Goal: Task Accomplishment & Management: Use online tool/utility

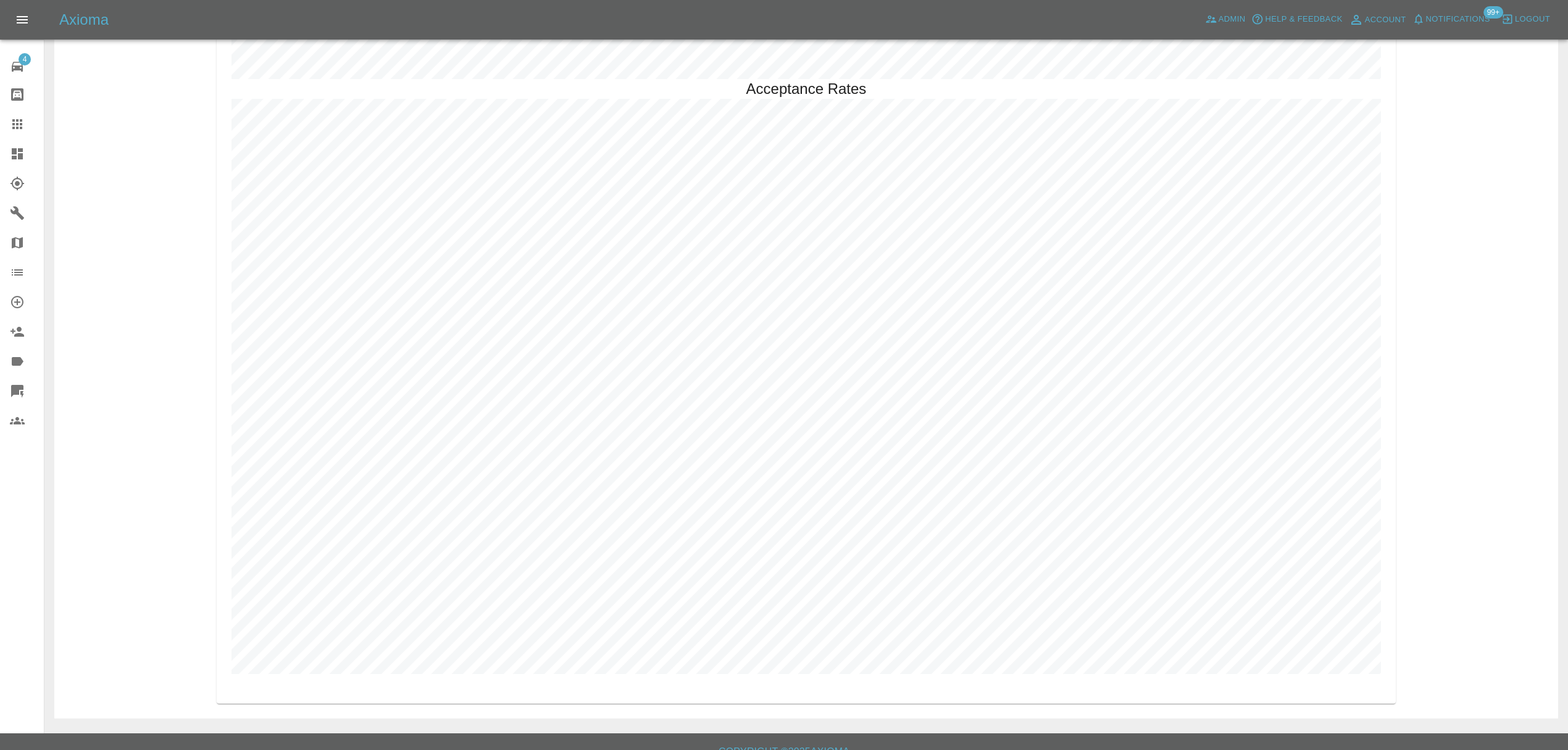
scroll to position [3596, 0]
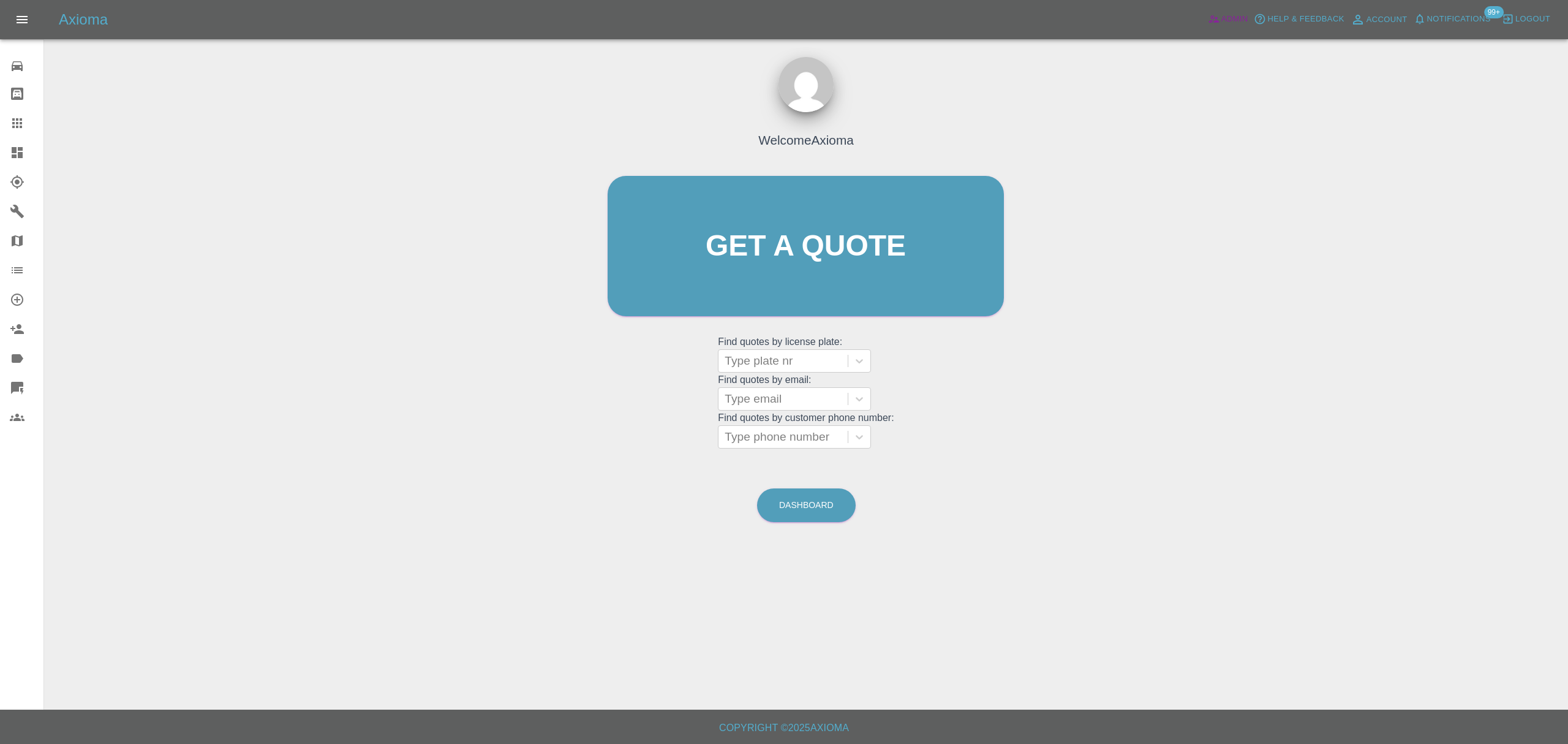
click at [1206, 10] on link "Admin" at bounding box center [1228, 19] width 47 height 19
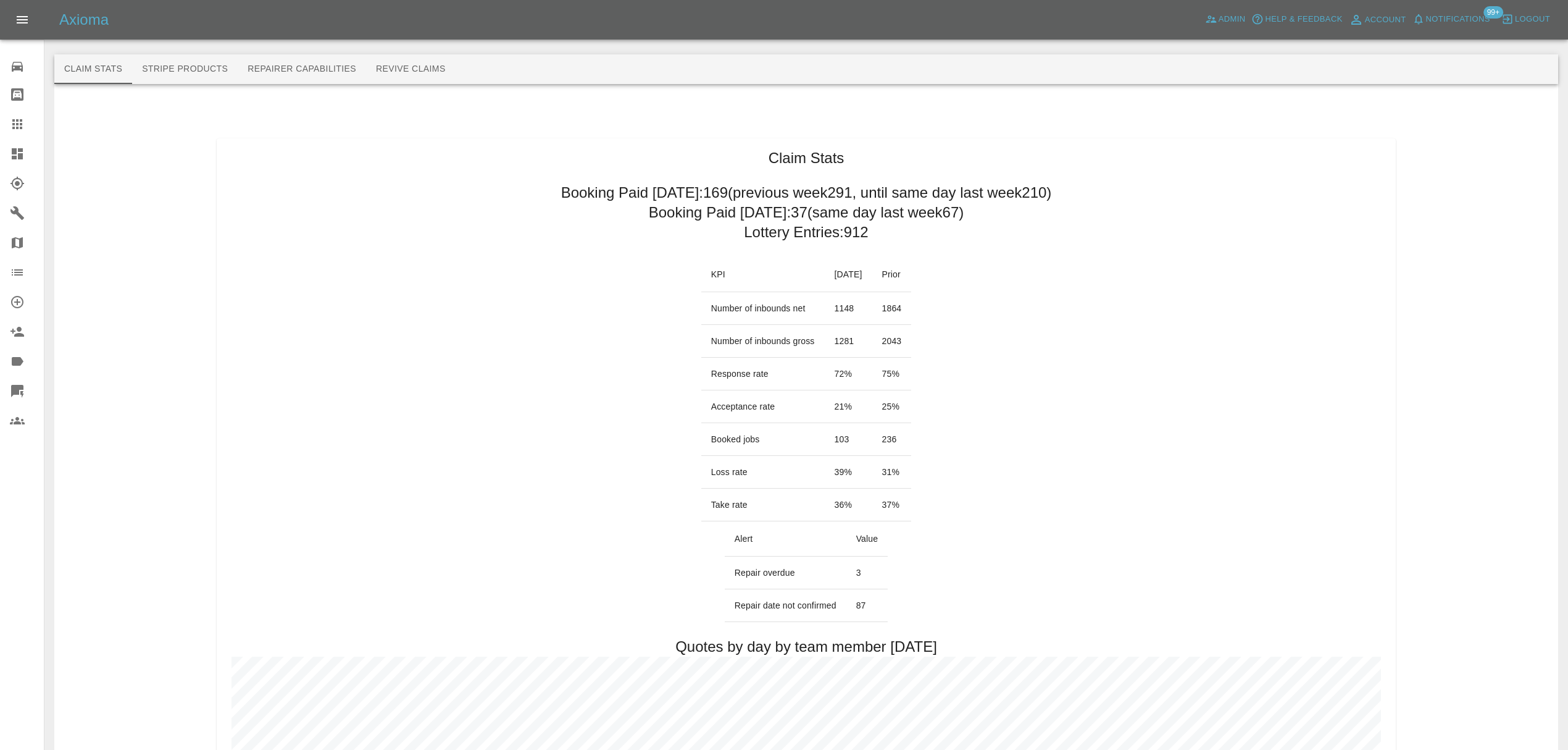
click at [1450, 16] on span "Notifications" at bounding box center [1458, 19] width 64 height 14
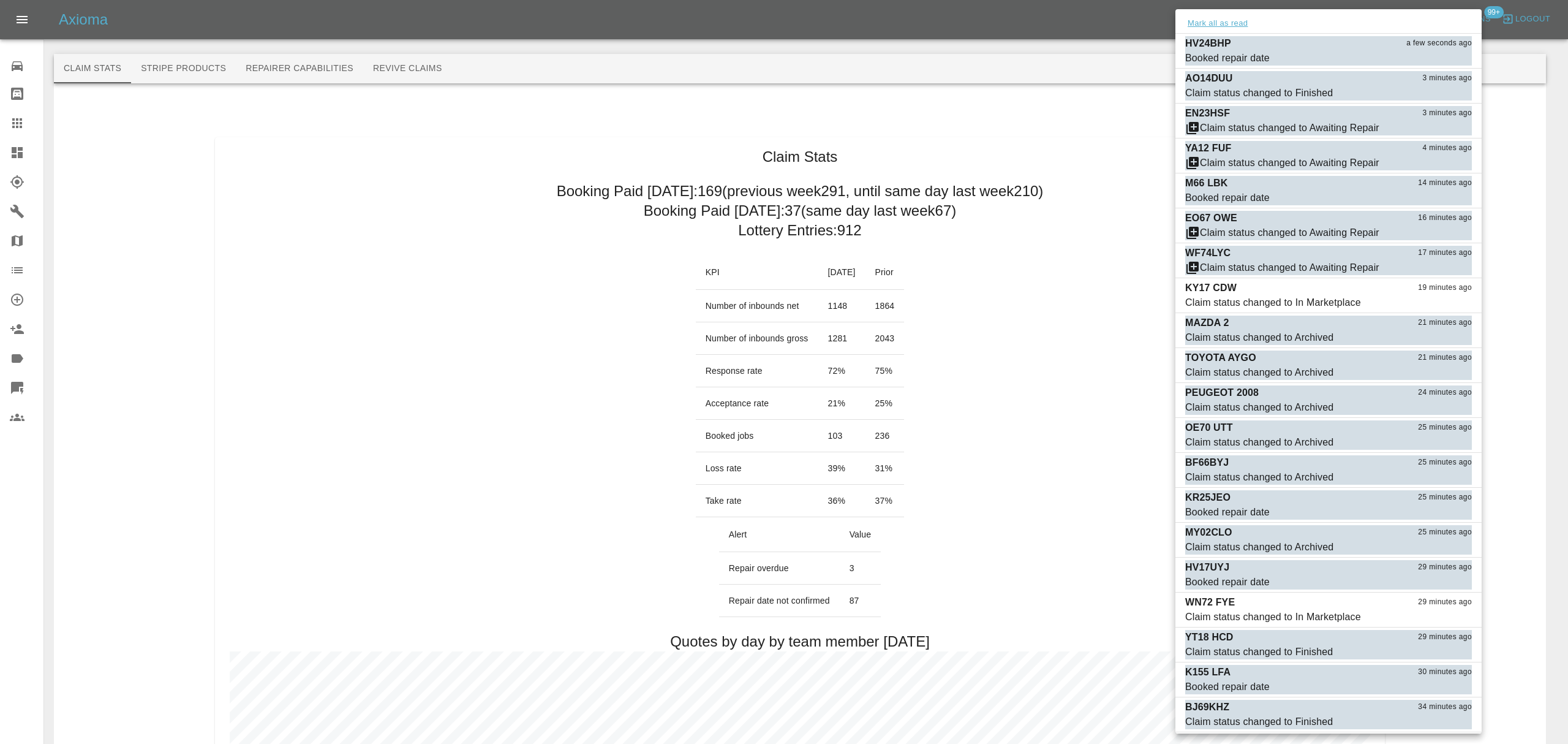
click at [1237, 21] on button "Mark all as read" at bounding box center [1218, 23] width 65 height 14
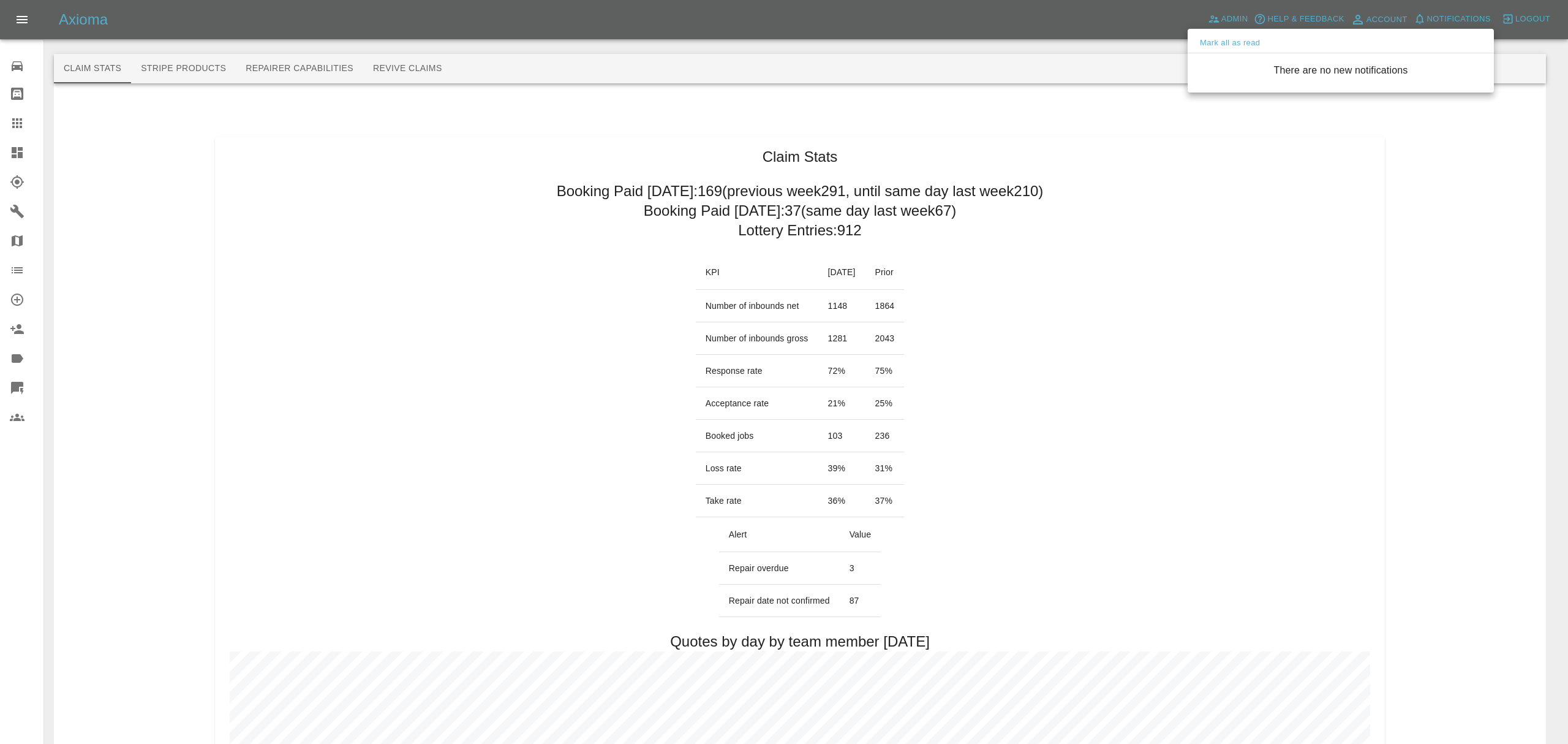
click at [1123, 159] on div at bounding box center [784, 372] width 1568 height 744
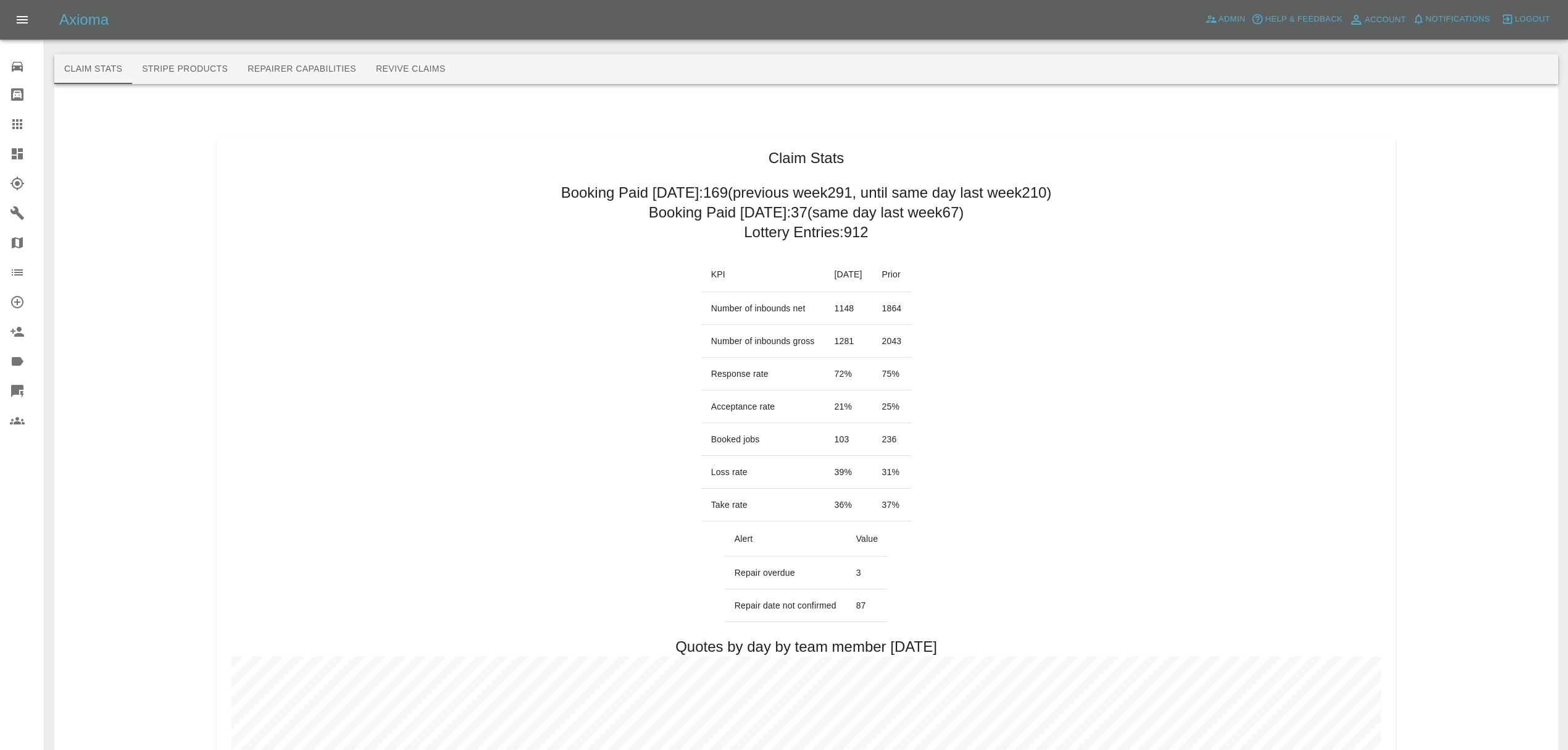
click at [10, 144] on link "Dashboard" at bounding box center [22, 154] width 44 height 30
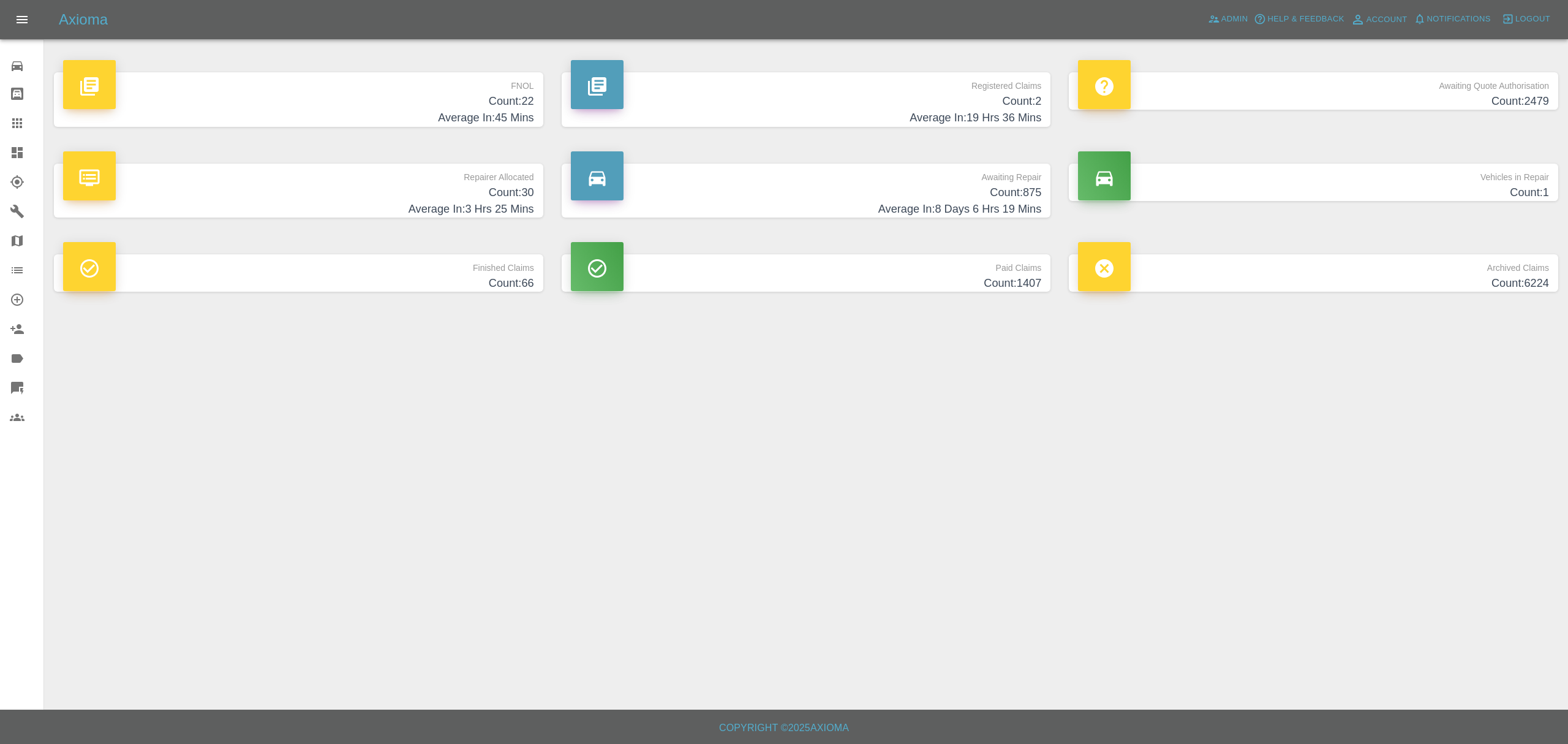
click at [495, 104] on h4 "Count: 22" at bounding box center [298, 102] width 471 height 16
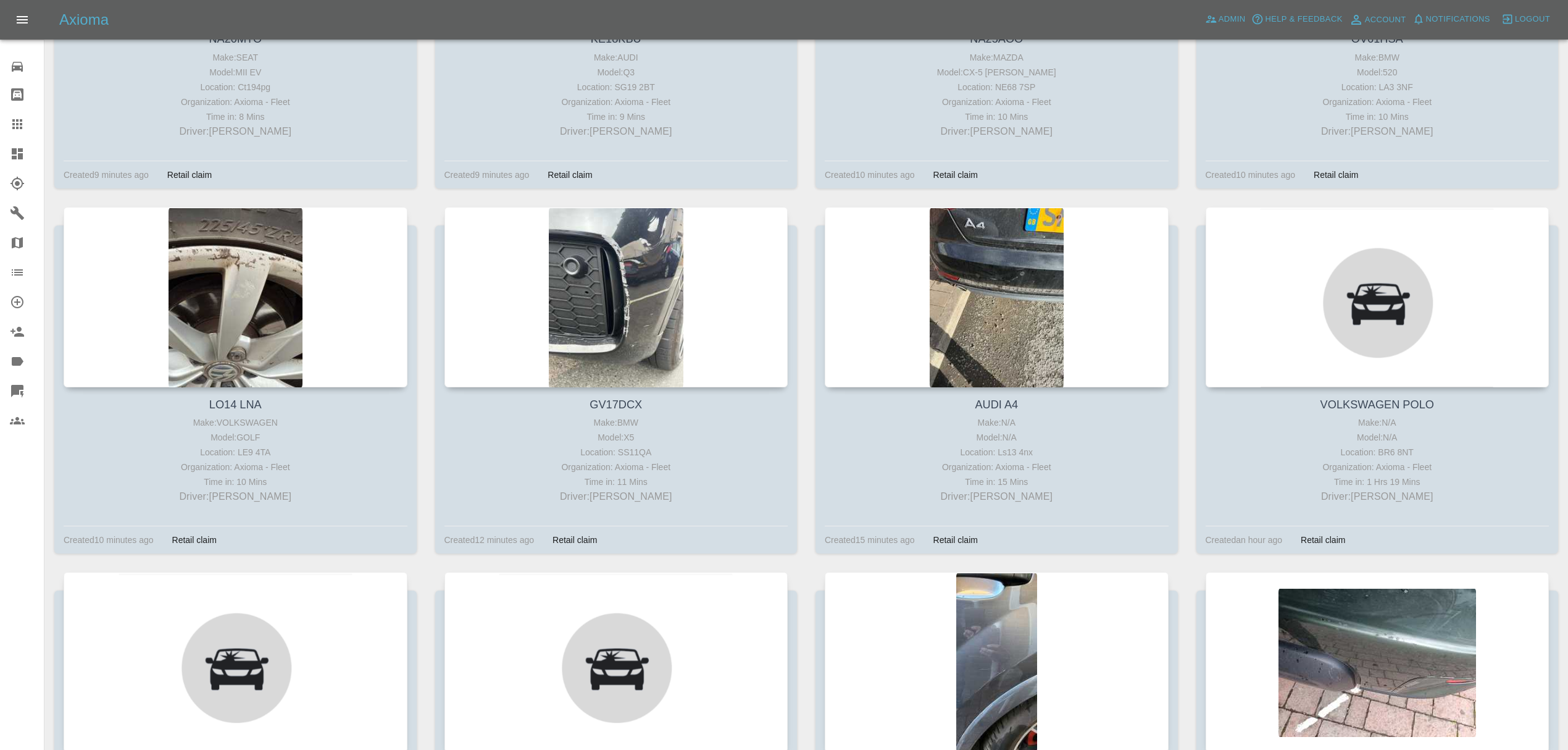
scroll to position [837, 0]
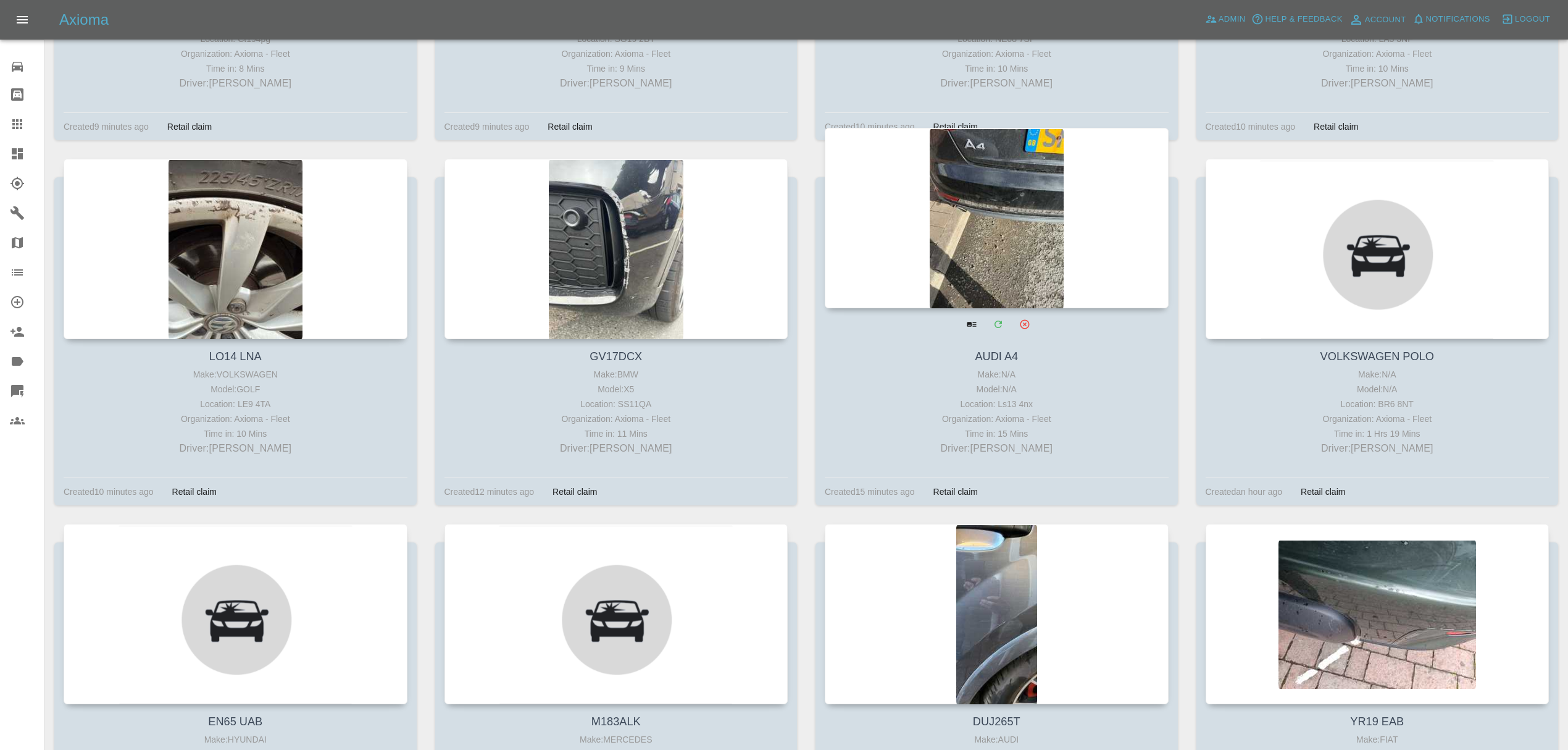
click at [974, 257] on div at bounding box center [996, 218] width 344 height 180
